Goal: Information Seeking & Learning: Learn about a topic

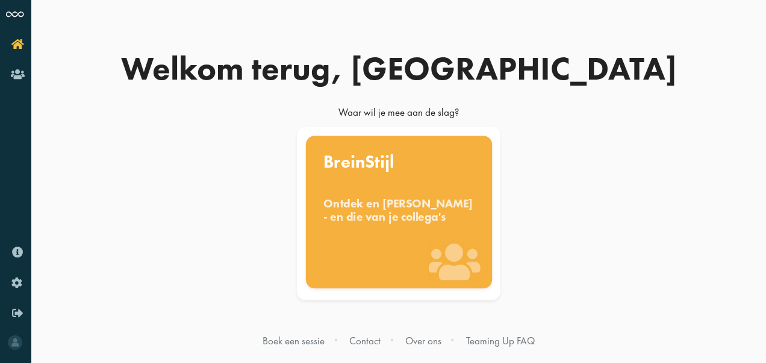
click at [398, 211] on div "Ontdek en benut jouw denkstijl - en die van je collega's" at bounding box center [398, 209] width 151 height 27
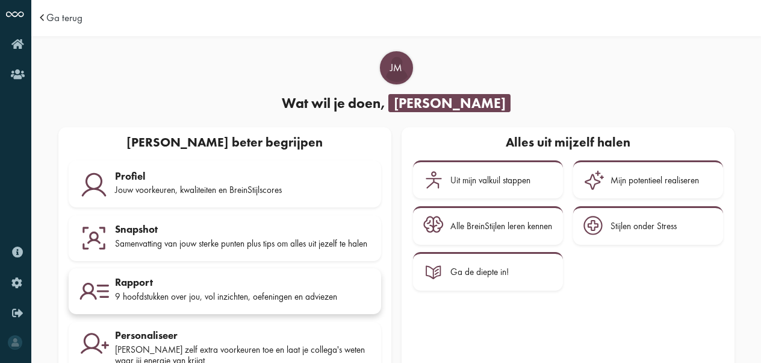
click at [258, 288] on div "Rapport" at bounding box center [243, 282] width 256 height 12
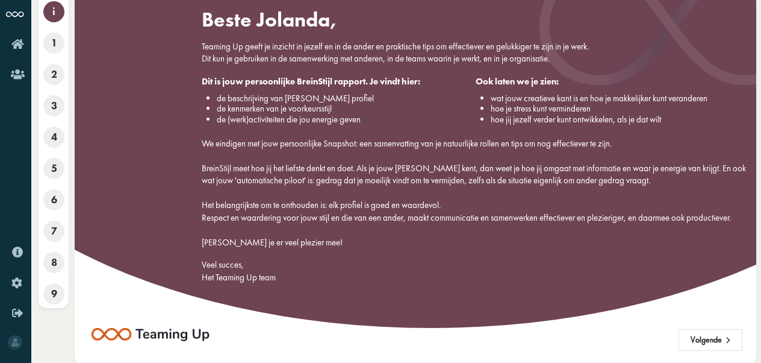
scroll to position [50, 0]
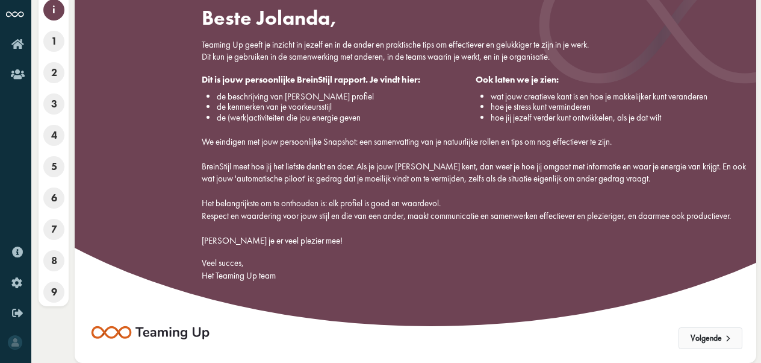
click at [711, 329] on button "Volgende" at bounding box center [711, 338] width 64 height 22
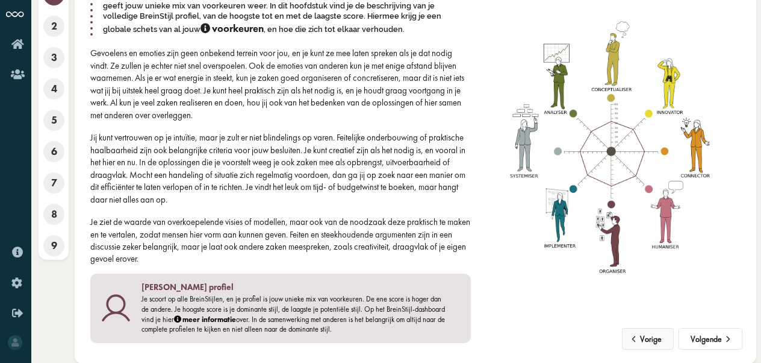
scroll to position [97, 0]
click at [719, 337] on button "Volgende" at bounding box center [711, 338] width 64 height 22
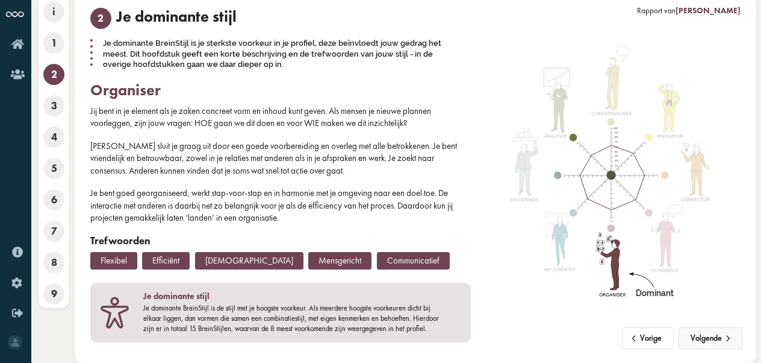
scroll to position [48, 0]
click at [719, 337] on button "Volgende" at bounding box center [711, 338] width 64 height 22
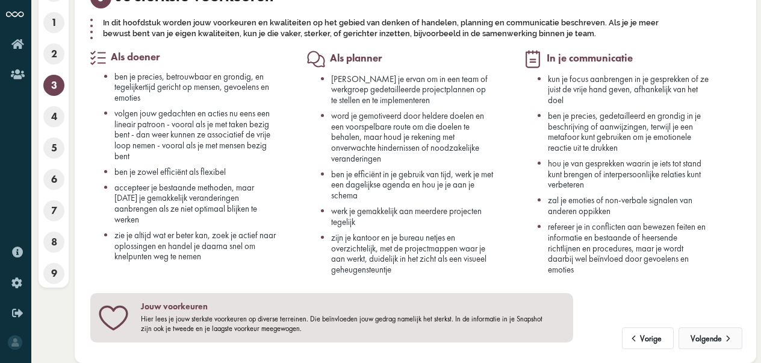
click at [719, 337] on button "Volgende" at bounding box center [711, 338] width 64 height 22
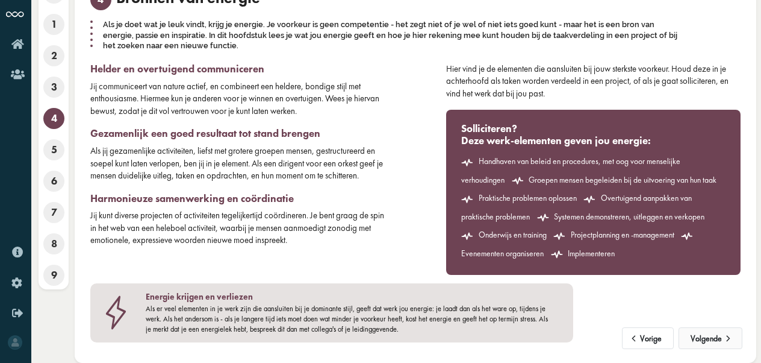
click at [719, 337] on button "Volgende" at bounding box center [711, 338] width 64 height 22
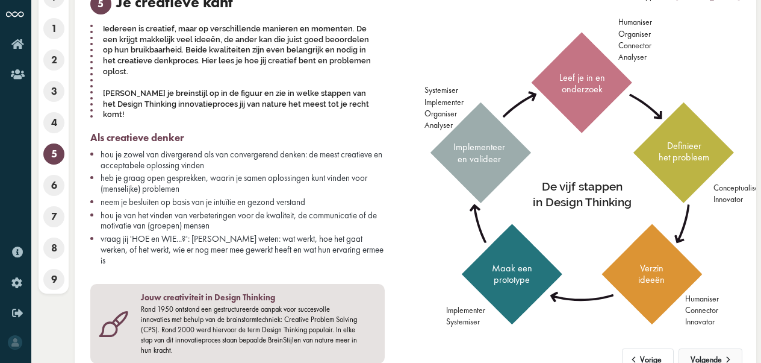
click at [719, 348] on button "Volgende" at bounding box center [711, 359] width 64 height 22
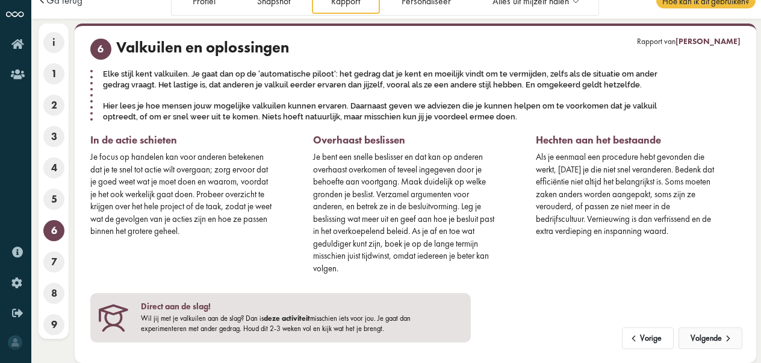
scroll to position [17, 0]
click at [719, 337] on button "Volgende" at bounding box center [711, 338] width 64 height 22
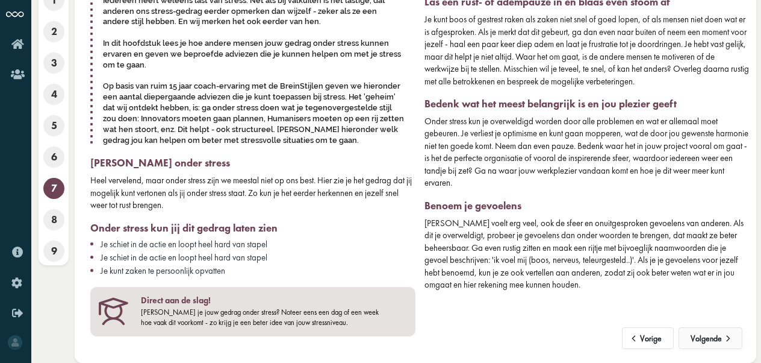
click at [719, 337] on button "Volgende" at bounding box center [711, 338] width 64 height 22
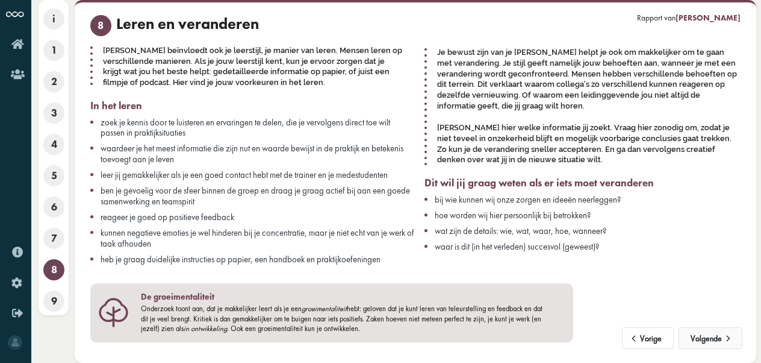
click at [719, 337] on button "Volgende" at bounding box center [711, 338] width 64 height 22
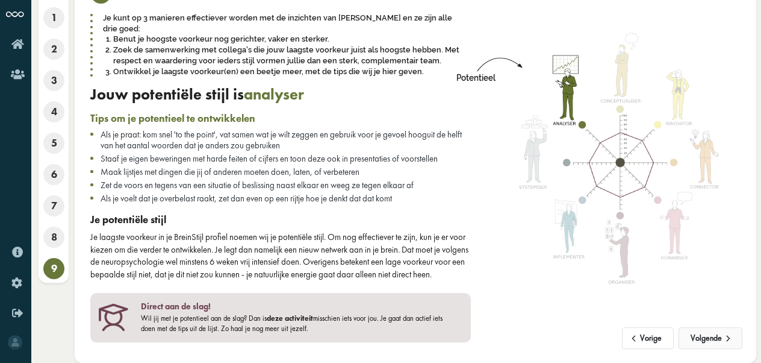
click at [719, 337] on button "Volgende" at bounding box center [711, 338] width 64 height 22
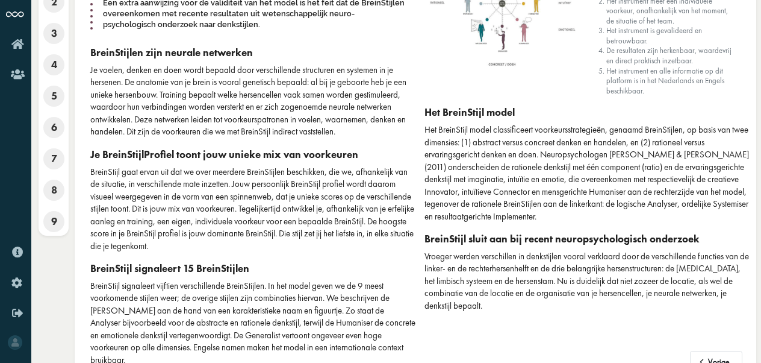
scroll to position [144, 0]
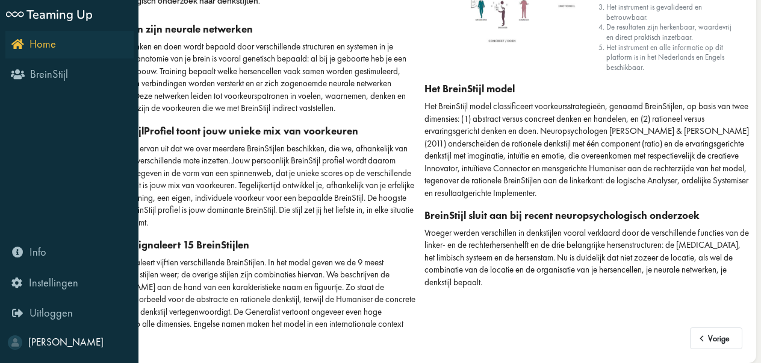
click at [10, 43] on link "Home" at bounding box center [69, 45] width 128 height 28
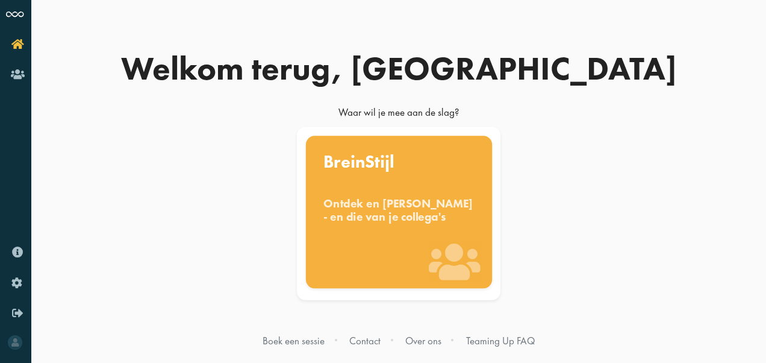
click at [379, 244] on div "BreinStijl Ontdek en benut jouw denkstijl - en die van je collega's" at bounding box center [398, 212] width 186 height 152
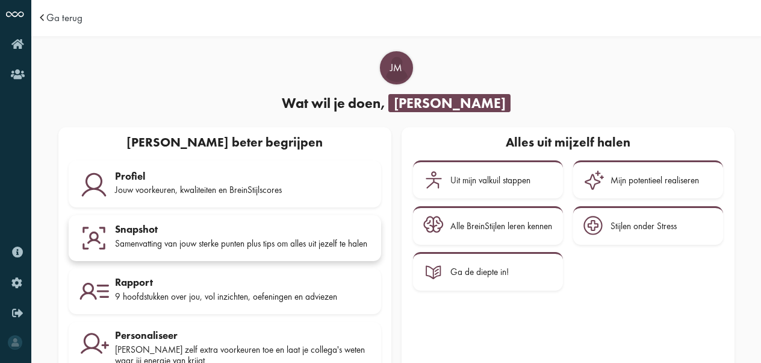
click at [290, 239] on div "Samenvatting van jouw sterke punten plus tips om alles uit jezelf te halen" at bounding box center [243, 243] width 256 height 11
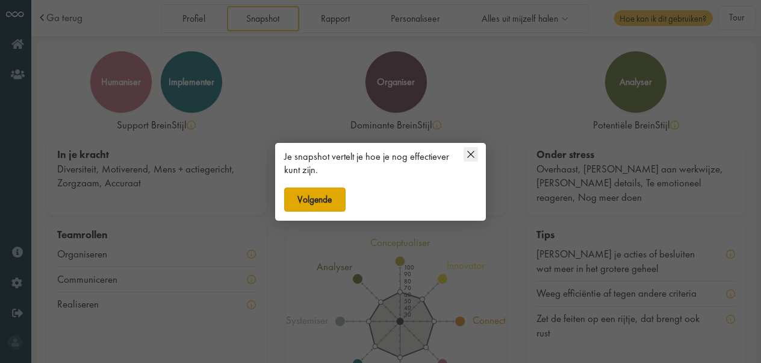
click at [340, 196] on button "Volgende" at bounding box center [314, 199] width 61 height 24
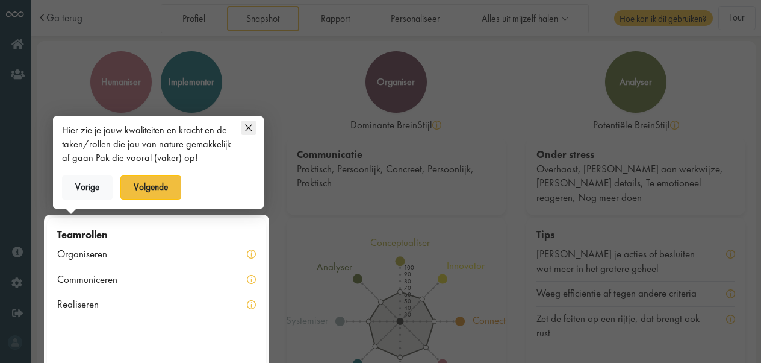
scroll to position [70, 0]
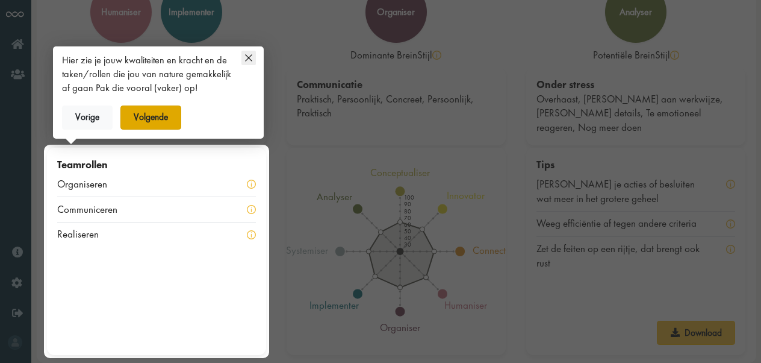
click at [159, 117] on button "Volgende" at bounding box center [150, 117] width 61 height 24
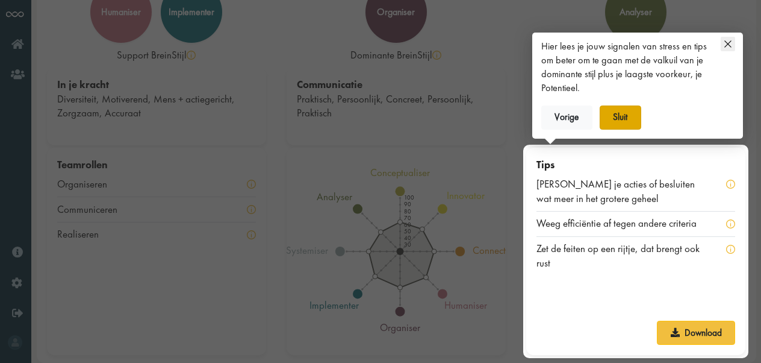
click at [623, 105] on button "Sluit" at bounding box center [621, 117] width 42 height 24
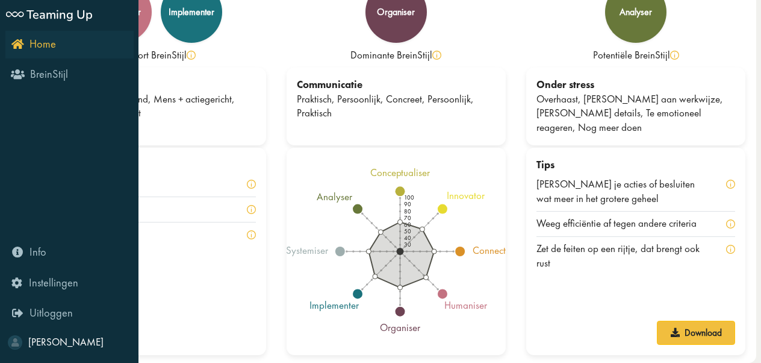
click at [46, 51] on span "Home" at bounding box center [43, 44] width 27 height 14
